Goal: Transaction & Acquisition: Book appointment/travel/reservation

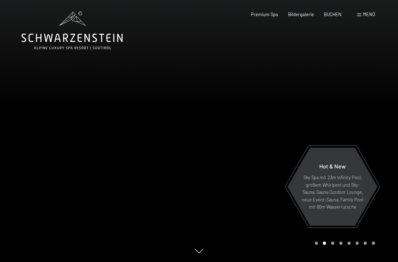
click at [335, 15] on span "BUCHEN" at bounding box center [333, 14] width 18 height 6
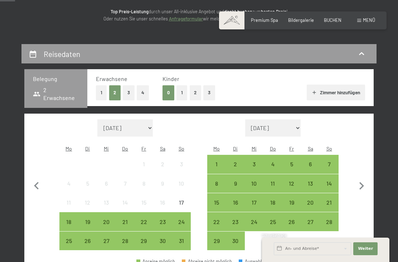
scroll to position [94, 0]
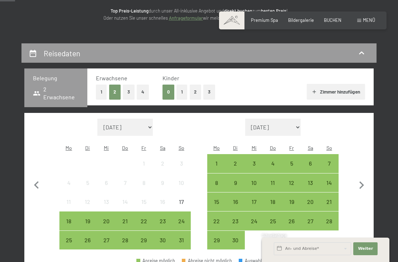
click at [178, 97] on button "1" at bounding box center [182, 92] width 11 height 15
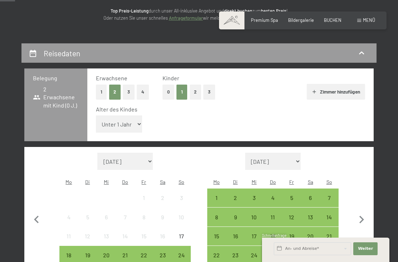
click at [134, 123] on select "Unter 1 Jahr 1 Jahr 2 Jahre 3 Jahre 4 Jahre 5 Jahre 6 Jahre 7 Jahre 8 Jahre 9 J…" at bounding box center [119, 123] width 47 height 17
select select "12"
click at [295, 195] on div "5" at bounding box center [291, 203] width 17 height 17
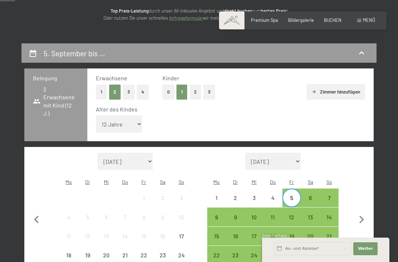
click at [292, 214] on div "12" at bounding box center [291, 222] width 17 height 17
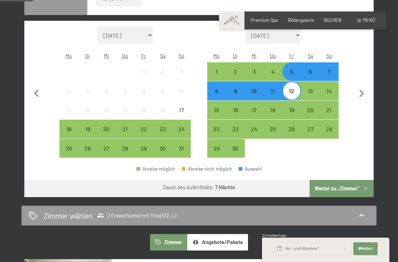
scroll to position [219, 0]
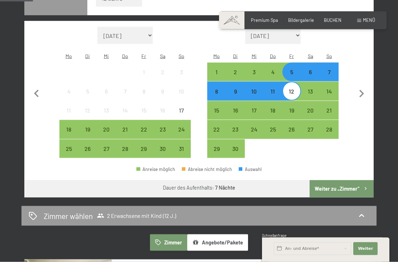
click at [354, 180] on button "Weiter zu „Zimmer“" at bounding box center [342, 188] width 64 height 17
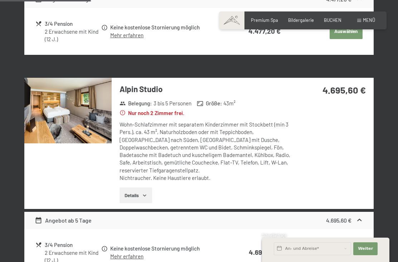
scroll to position [561, 0]
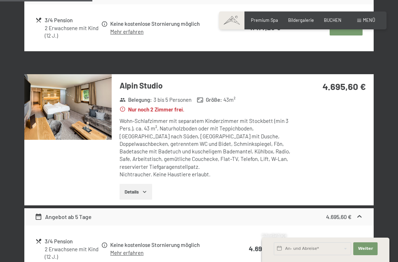
click at [55, 107] on img at bounding box center [67, 107] width 87 height 66
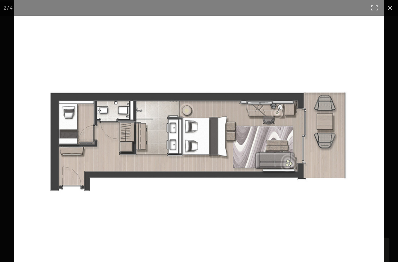
click at [73, 123] on img at bounding box center [199, 142] width 370 height 285
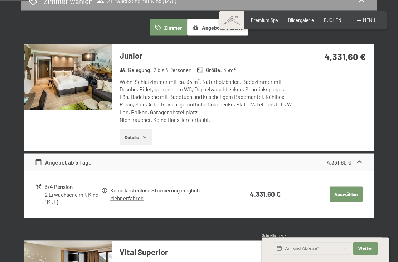
scroll to position [158, 0]
